Goal: Task Accomplishment & Management: Complete application form

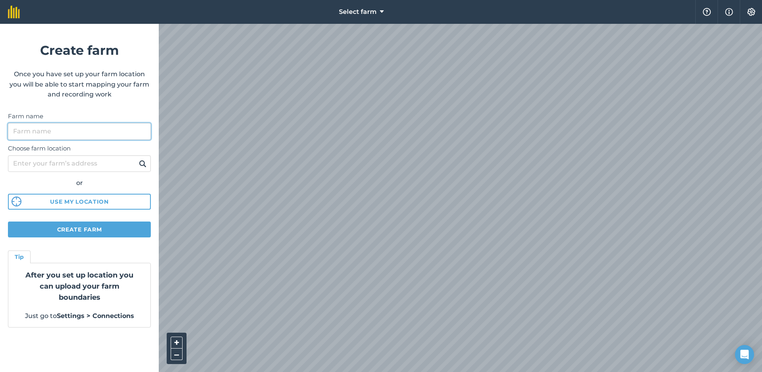
click at [123, 128] on input "Farm name" at bounding box center [79, 131] width 143 height 17
type input "R"
type input "É"
type input "PelNo Écuries"
click at [112, 83] on p "Once you have set up your farm location you will be able to start mapping your …" at bounding box center [79, 84] width 143 height 31
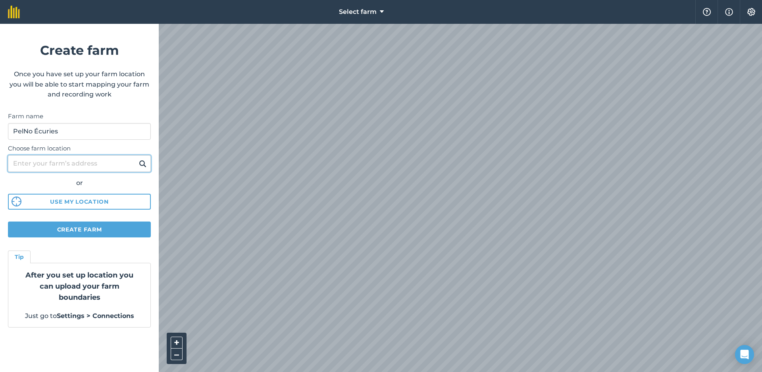
click at [99, 157] on input "Choose farm location" at bounding box center [79, 163] width 143 height 17
click at [100, 162] on input "Choose farm location" at bounding box center [79, 163] width 143 height 17
click at [106, 148] on label "Choose farm location" at bounding box center [79, 149] width 143 height 10
click at [106, 155] on input "Choose farm location" at bounding box center [79, 163] width 143 height 17
click at [92, 159] on input "Choose farm location" at bounding box center [79, 163] width 143 height 17
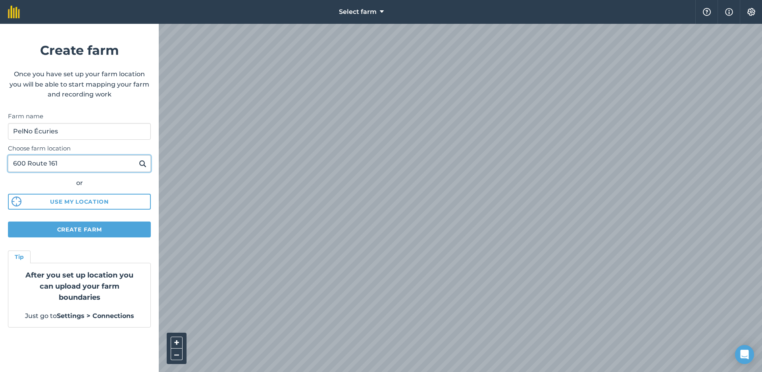
type input "600 Route 161"
click at [142, 163] on button at bounding box center [142, 163] width 12 height 10
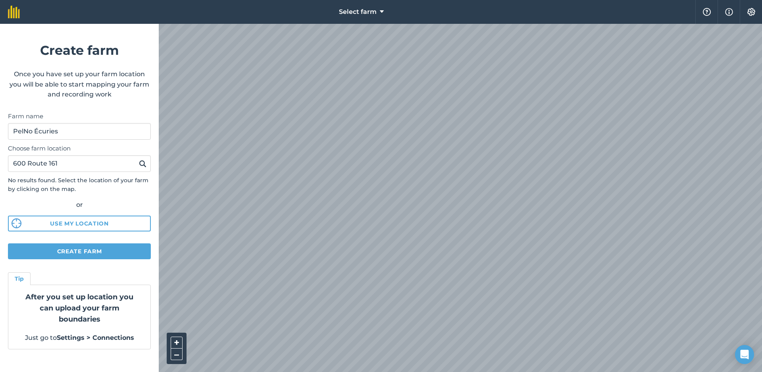
click at [117, 220] on button "Use my location" at bounding box center [79, 223] width 143 height 16
click at [43, 244] on button "Create farm" at bounding box center [79, 251] width 143 height 16
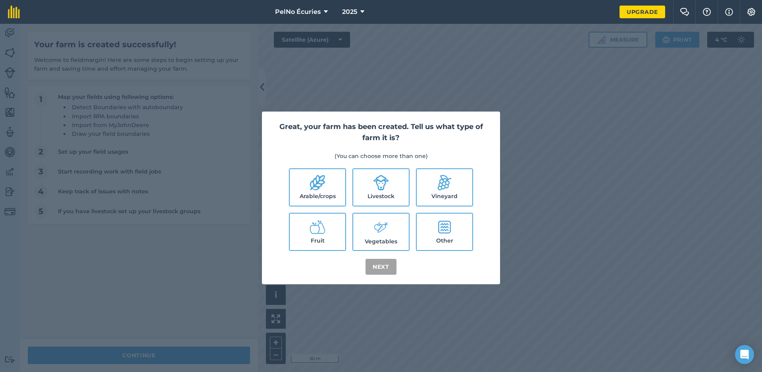
click at [386, 187] on icon at bounding box center [381, 183] width 16 height 16
checkbox input "true"
click at [380, 267] on button "Next" at bounding box center [380, 267] width 31 height 16
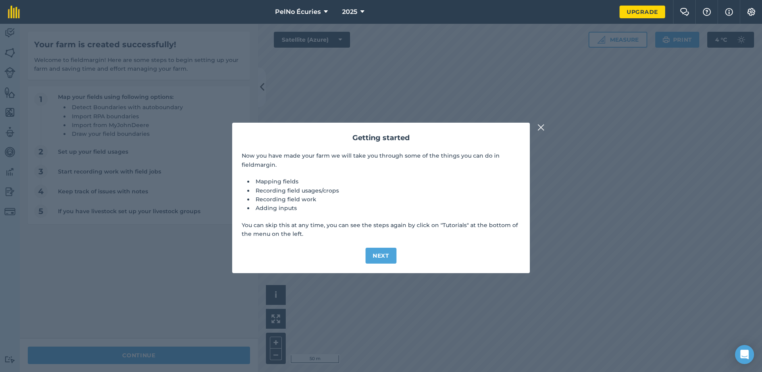
click at [383, 252] on button "Next" at bounding box center [380, 256] width 31 height 16
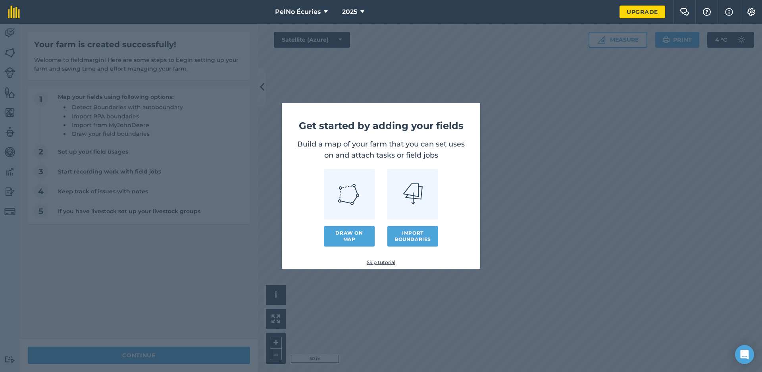
click at [357, 234] on link "Draw on map" at bounding box center [349, 236] width 51 height 21
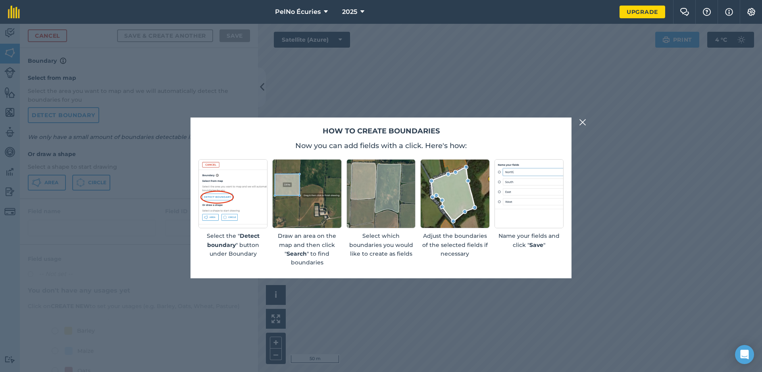
click at [580, 123] on img at bounding box center [582, 122] width 7 height 10
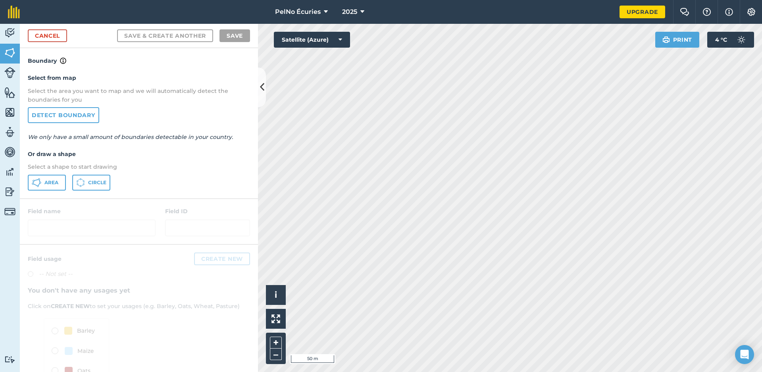
click at [88, 113] on link "Detect boundary" at bounding box center [63, 115] width 71 height 16
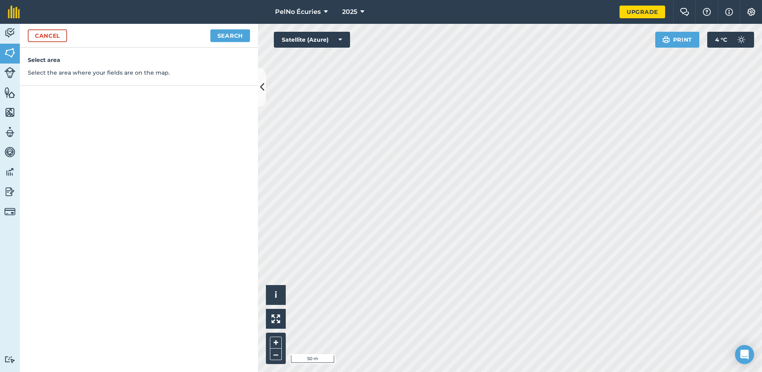
click at [235, 31] on button "Search" at bounding box center [230, 35] width 40 height 13
click at [62, 38] on link "Cancel" at bounding box center [47, 35] width 39 height 13
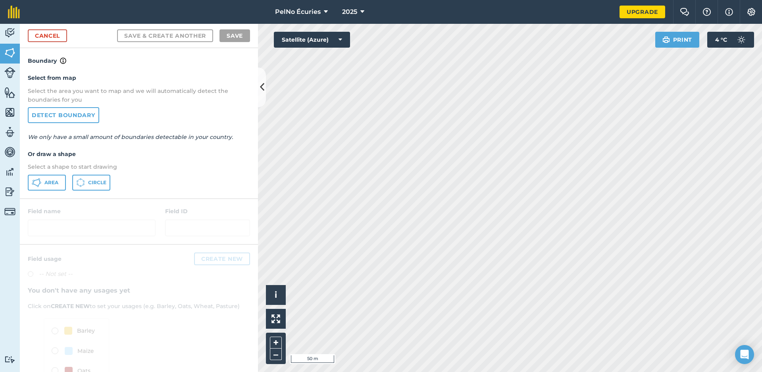
click at [62, 178] on button "Area" at bounding box center [47, 183] width 38 height 16
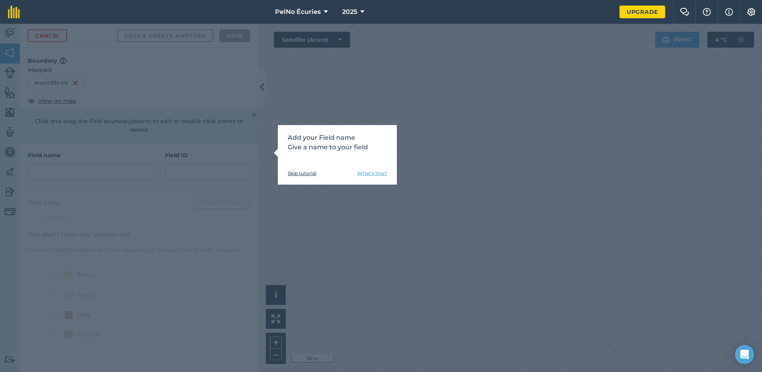
click at [308, 173] on link "Skip tutorial" at bounding box center [302, 173] width 29 height 6
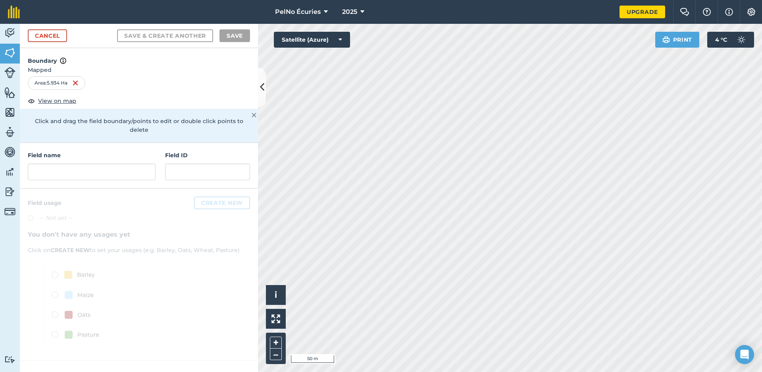
click at [78, 83] on img at bounding box center [75, 83] width 6 height 10
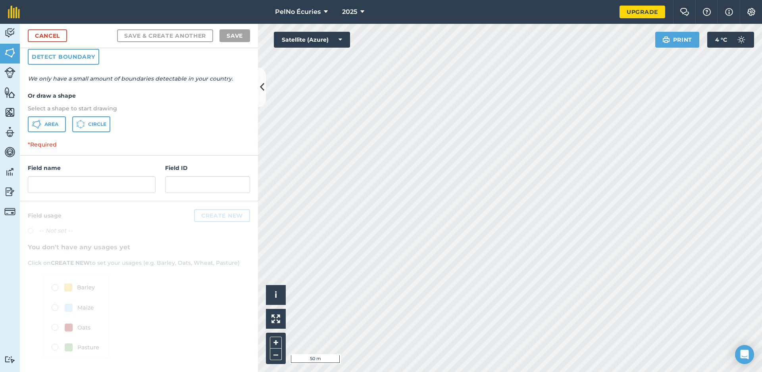
scroll to position [58, 0]
click at [8, 71] on img at bounding box center [9, 72] width 11 height 11
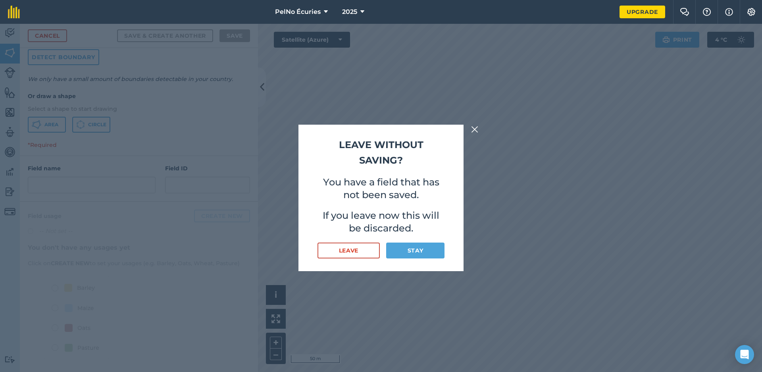
click at [366, 252] on button "Leave" at bounding box center [348, 250] width 62 height 16
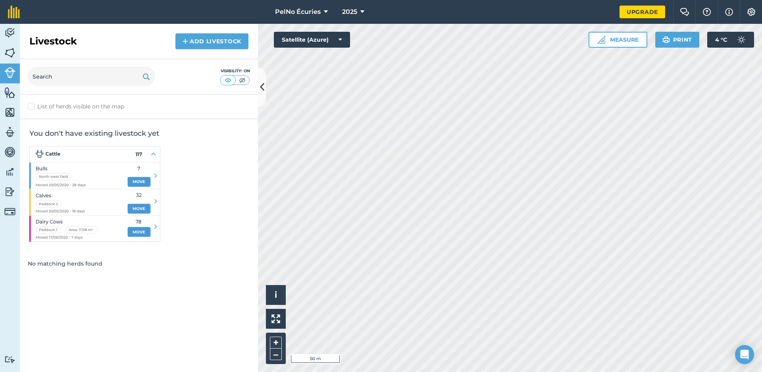
click at [189, 147] on div "You don't have existing livestock yet" at bounding box center [139, 185] width 238 height 132
click at [7, 93] on img at bounding box center [9, 92] width 11 height 12
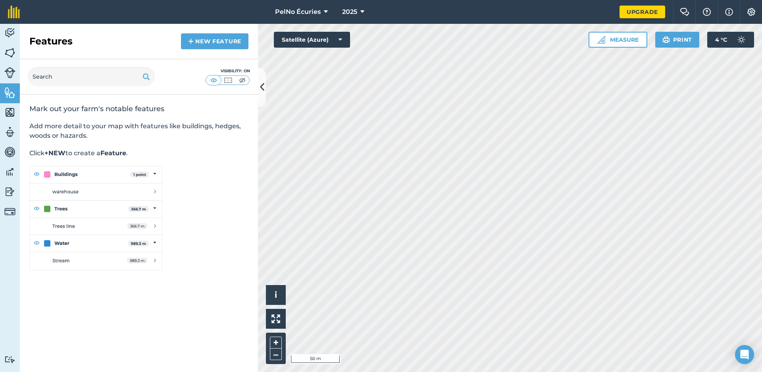
click at [14, 117] on img at bounding box center [9, 112] width 11 height 12
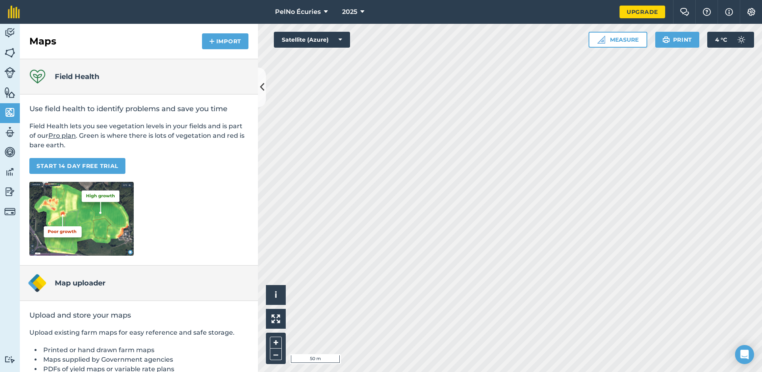
click at [13, 130] on img at bounding box center [9, 132] width 11 height 12
select select "MEMBER"
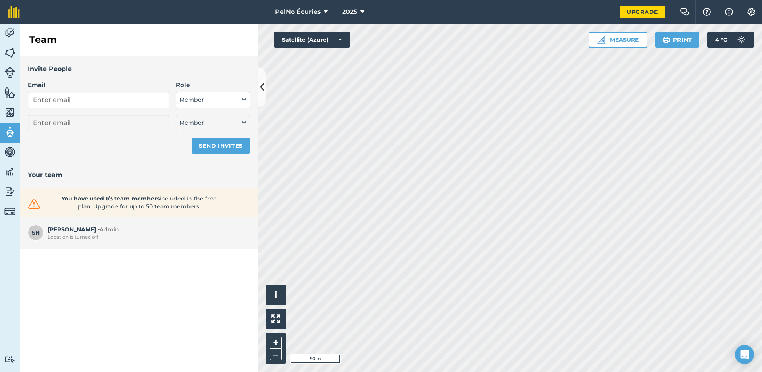
click at [11, 153] on img at bounding box center [9, 152] width 11 height 12
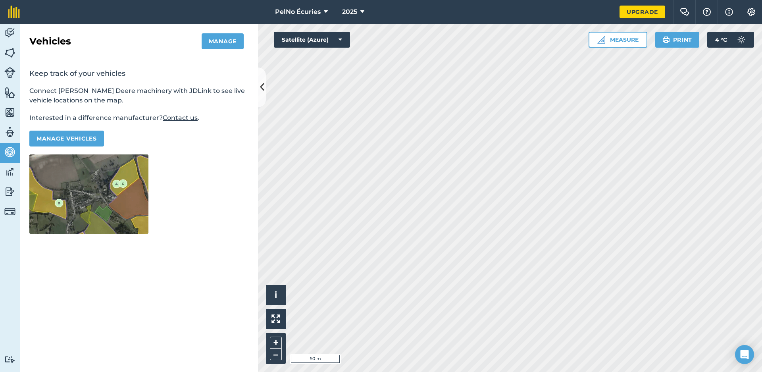
click at [10, 175] on img at bounding box center [9, 172] width 11 height 12
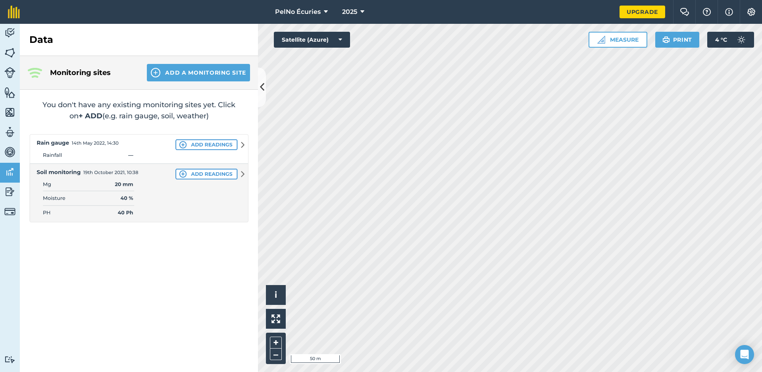
click at [9, 188] on img at bounding box center [9, 192] width 11 height 12
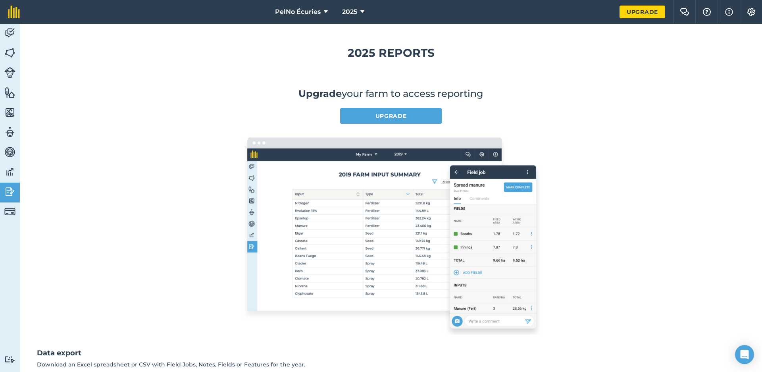
click at [6, 204] on link "Billing" at bounding box center [10, 212] width 20 height 20
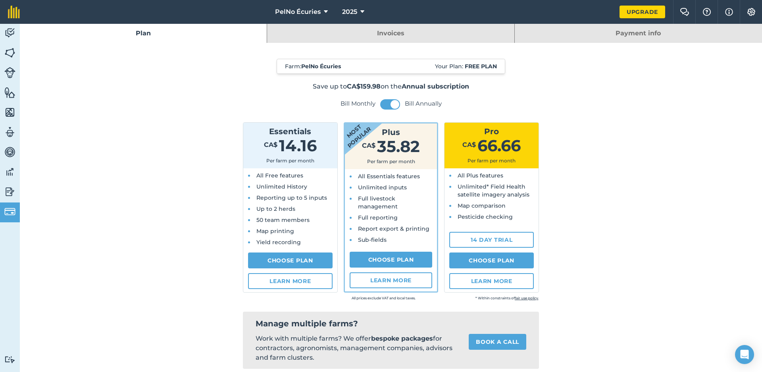
click at [10, 32] on img at bounding box center [9, 33] width 11 height 12
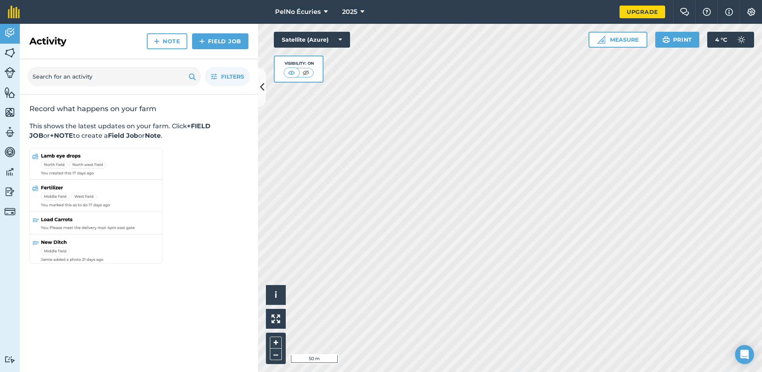
click at [16, 53] on link "Fields" at bounding box center [10, 54] width 20 height 20
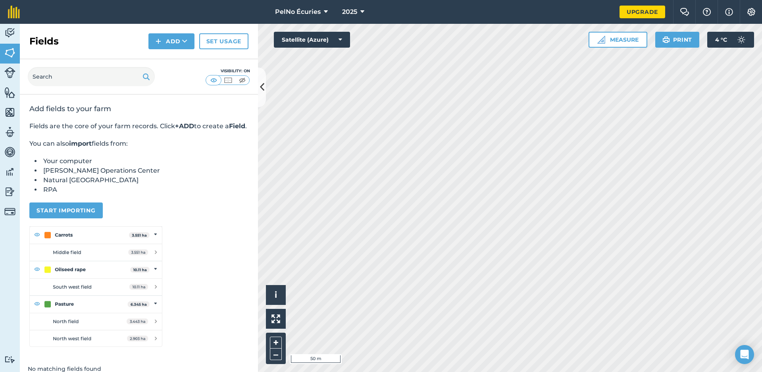
click at [80, 218] on button "Start importing" at bounding box center [65, 210] width 73 height 16
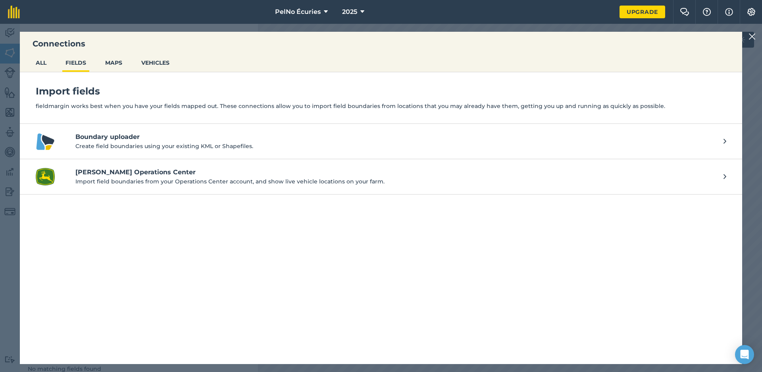
click at [157, 144] on p "Create field boundaries using your existing KML or Shapefiles." at bounding box center [395, 146] width 640 height 9
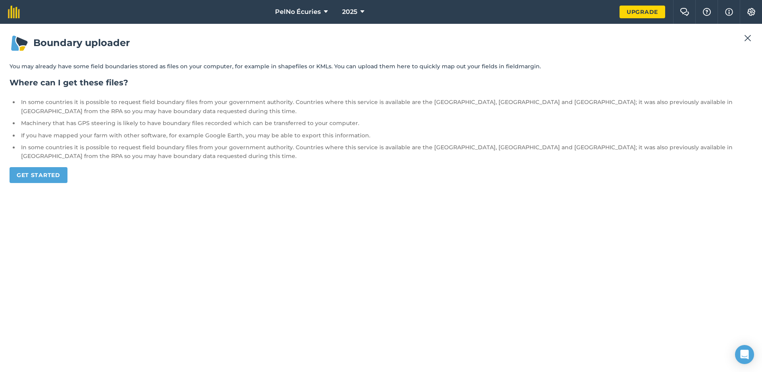
click at [34, 173] on link "Get started" at bounding box center [39, 175] width 58 height 16
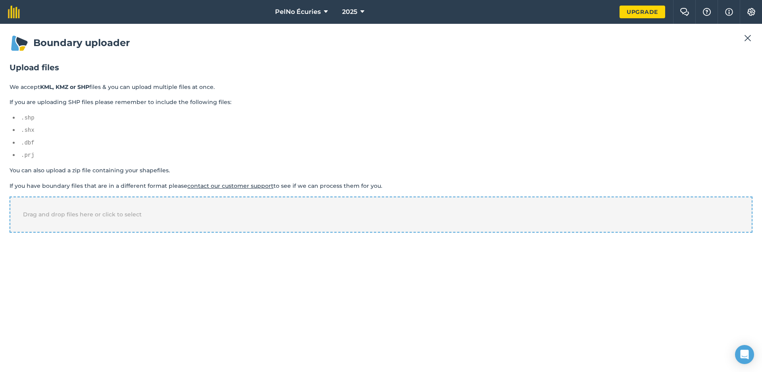
click at [64, 219] on div "Drag and drop files here or click to select" at bounding box center [381, 214] width 743 height 36
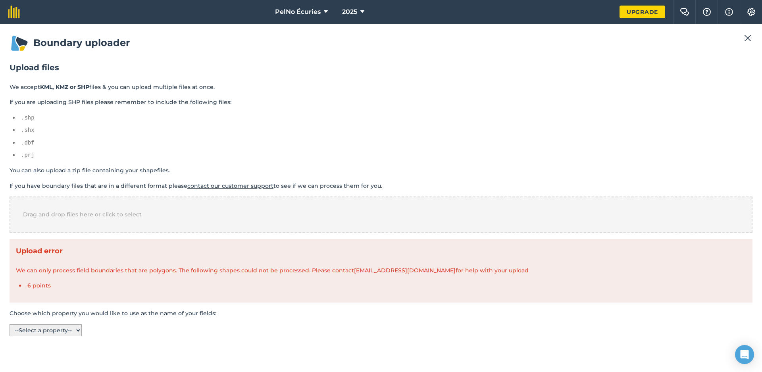
select select "name"
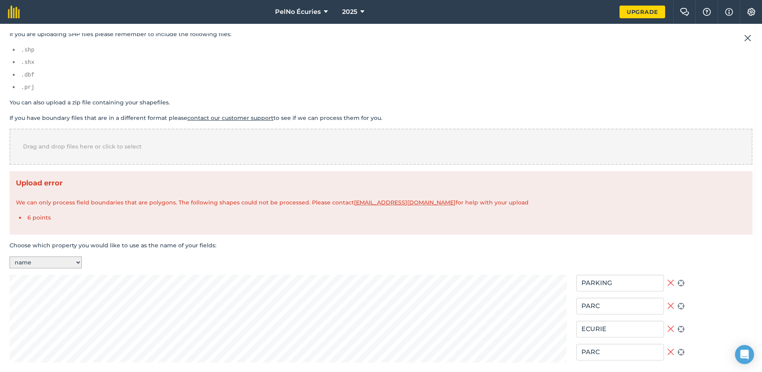
scroll to position [78, 0]
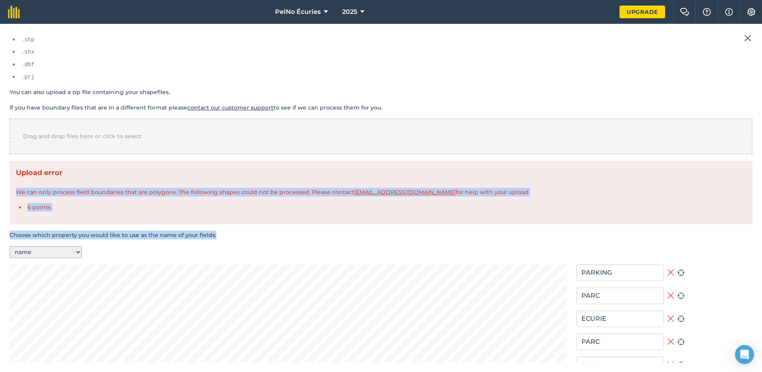
drag, startPoint x: 243, startPoint y: 177, endPoint x: 243, endPoint y: 166, distance: 11.5
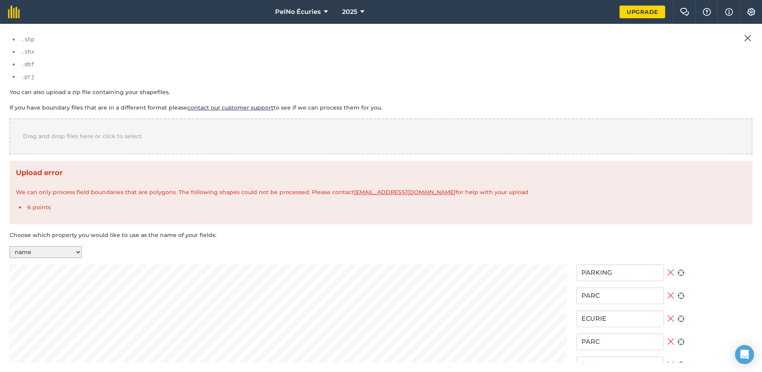
click at [258, 161] on div "Upload error We can only process field boundaries that are polygons. The follow…" at bounding box center [381, 193] width 743 height 64
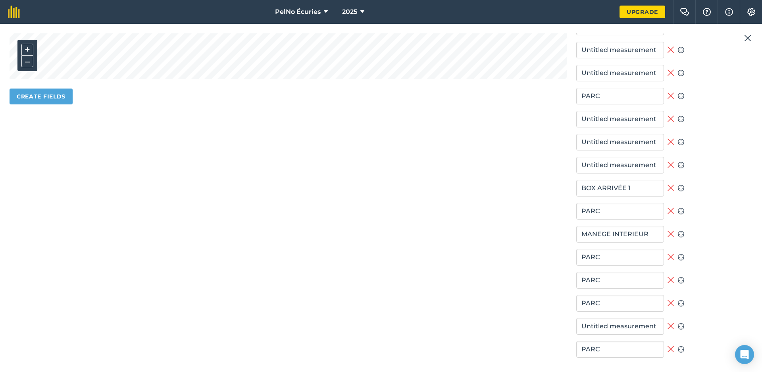
scroll to position [424, 0]
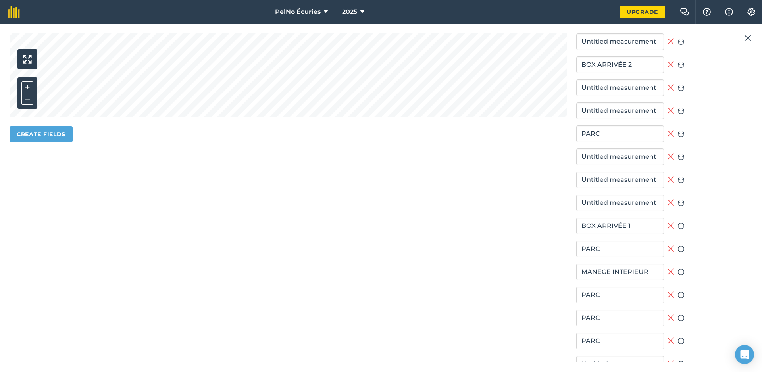
click at [172, 170] on section "+ – Create fields" at bounding box center [288, 179] width 557 height 523
click at [57, 129] on button "Create fields" at bounding box center [41, 134] width 63 height 16
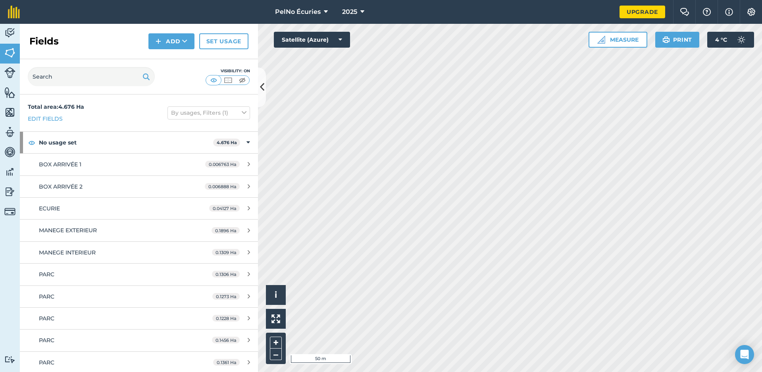
click at [261, 77] on button at bounding box center [262, 87] width 8 height 40
